Goal: Check status: Check status

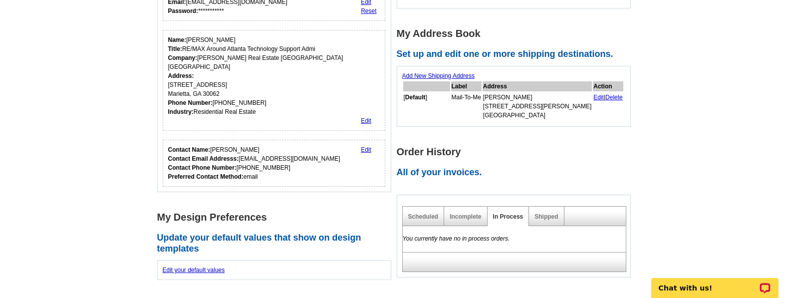
scroll to position [215, 0]
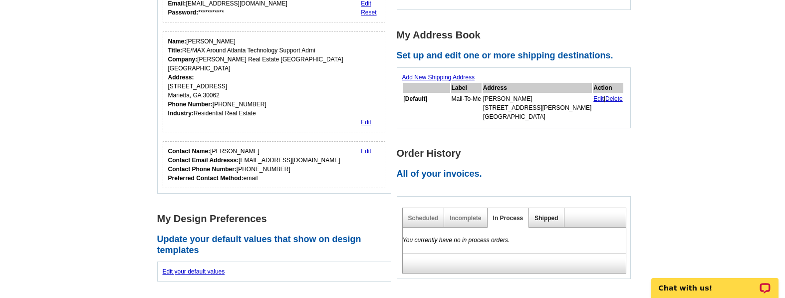
click at [545, 218] on link "Shipped" at bounding box center [546, 218] width 23 height 7
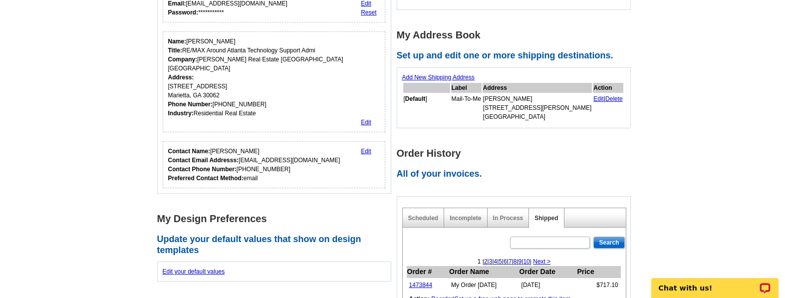
scroll to position [319, 0]
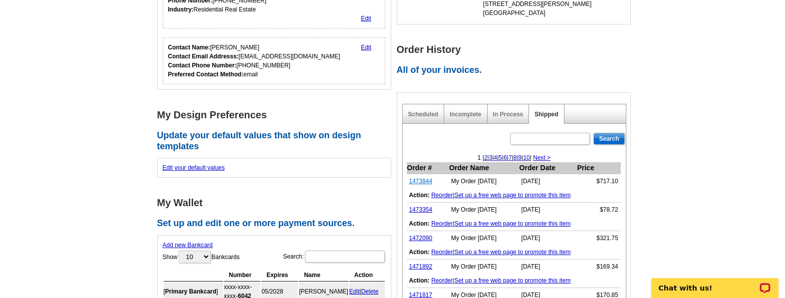
click at [418, 180] on link "1473844" at bounding box center [420, 181] width 23 height 7
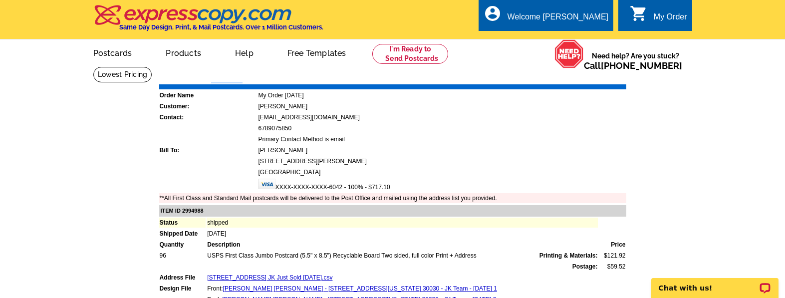
drag, startPoint x: 244, startPoint y: 74, endPoint x: 215, endPoint y: 76, distance: 29.0
click at [215, 76] on div "Order Number: 1473844 Download Invoice | Print Invoice" at bounding box center [392, 77] width 469 height 12
copy strong "1473844"
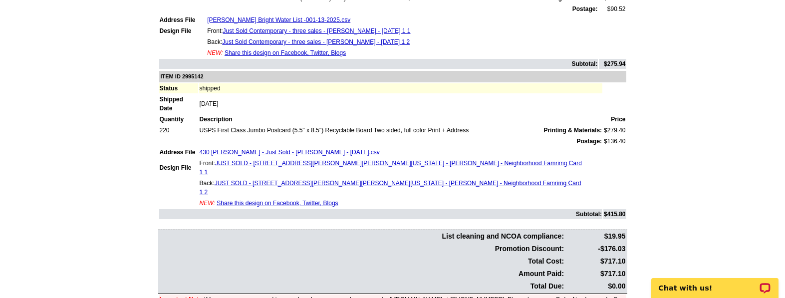
scroll to position [380, 0]
click at [110, 154] on main "Order Number: 1473844 Download Invoice | Print Invoice Order Name My Order 2025…" at bounding box center [392, 12] width 785 height 652
